Goal: Find specific page/section: Find specific page/section

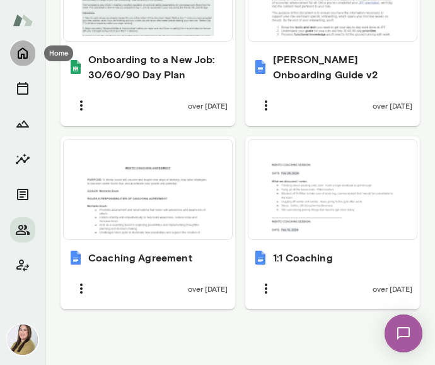
click at [30, 52] on button "Home" at bounding box center [22, 52] width 25 height 25
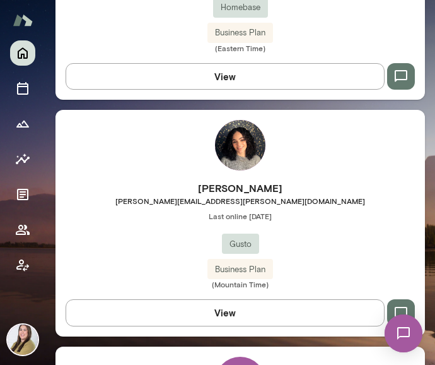
scroll to position [1892, 0]
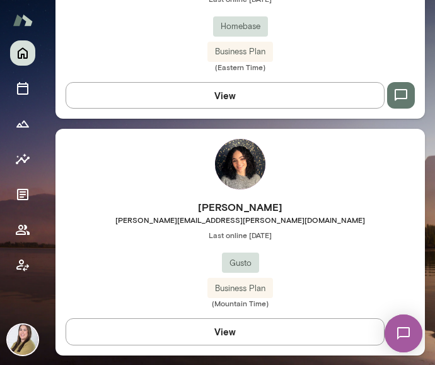
click at [230, 157] on img at bounding box center [240, 164] width 50 height 50
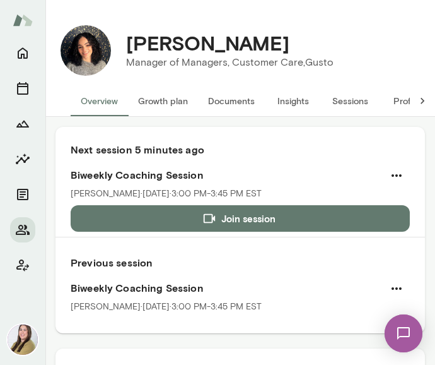
click at [249, 98] on button "Documents" at bounding box center [231, 101] width 67 height 30
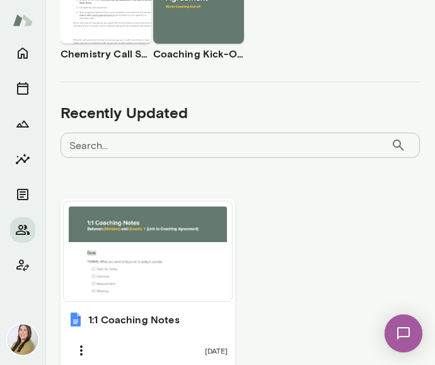
scroll to position [575, 0]
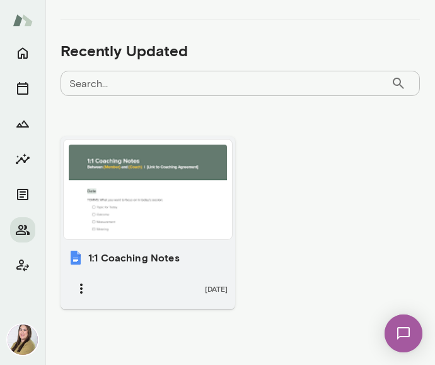
click at [202, 194] on div at bounding box center [148, 189] width 158 height 90
